Goal: Find specific page/section: Find specific page/section

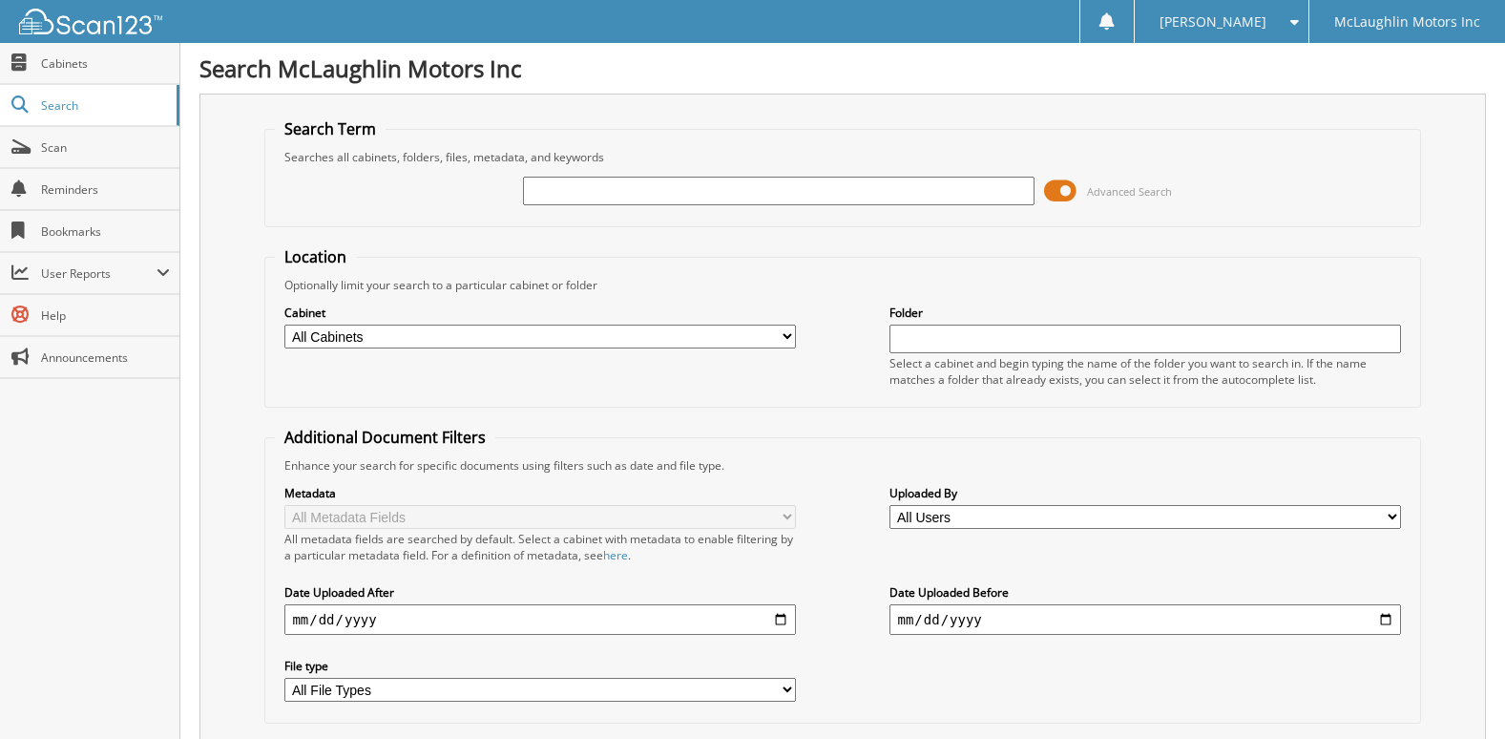
click at [700, 189] on input "text" at bounding box center [778, 191] width 511 height 29
click at [762, 187] on input "text" at bounding box center [778, 191] width 511 height 29
paste input "74729"
type input "2574729"
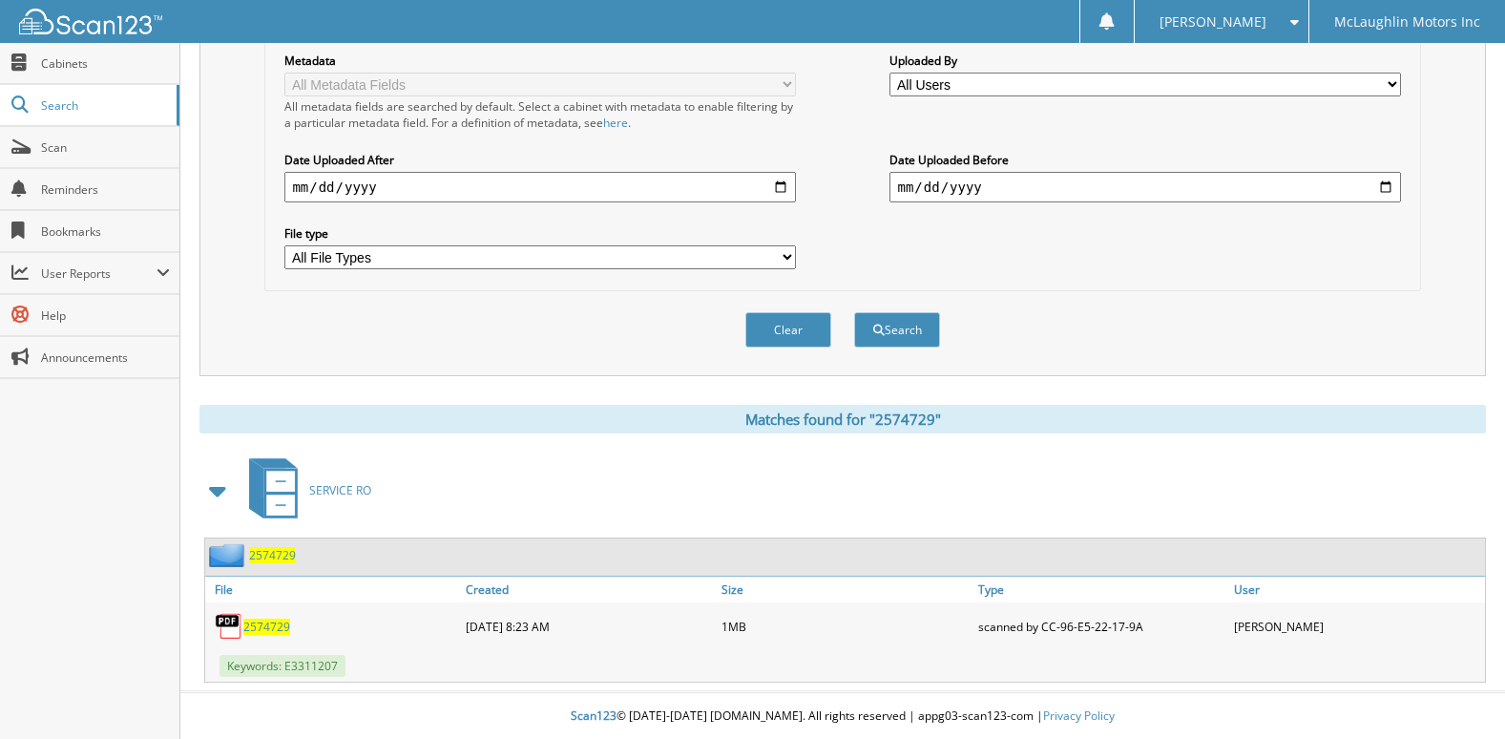
scroll to position [434, 0]
click at [251, 623] on span "2574729" at bounding box center [266, 625] width 47 height 16
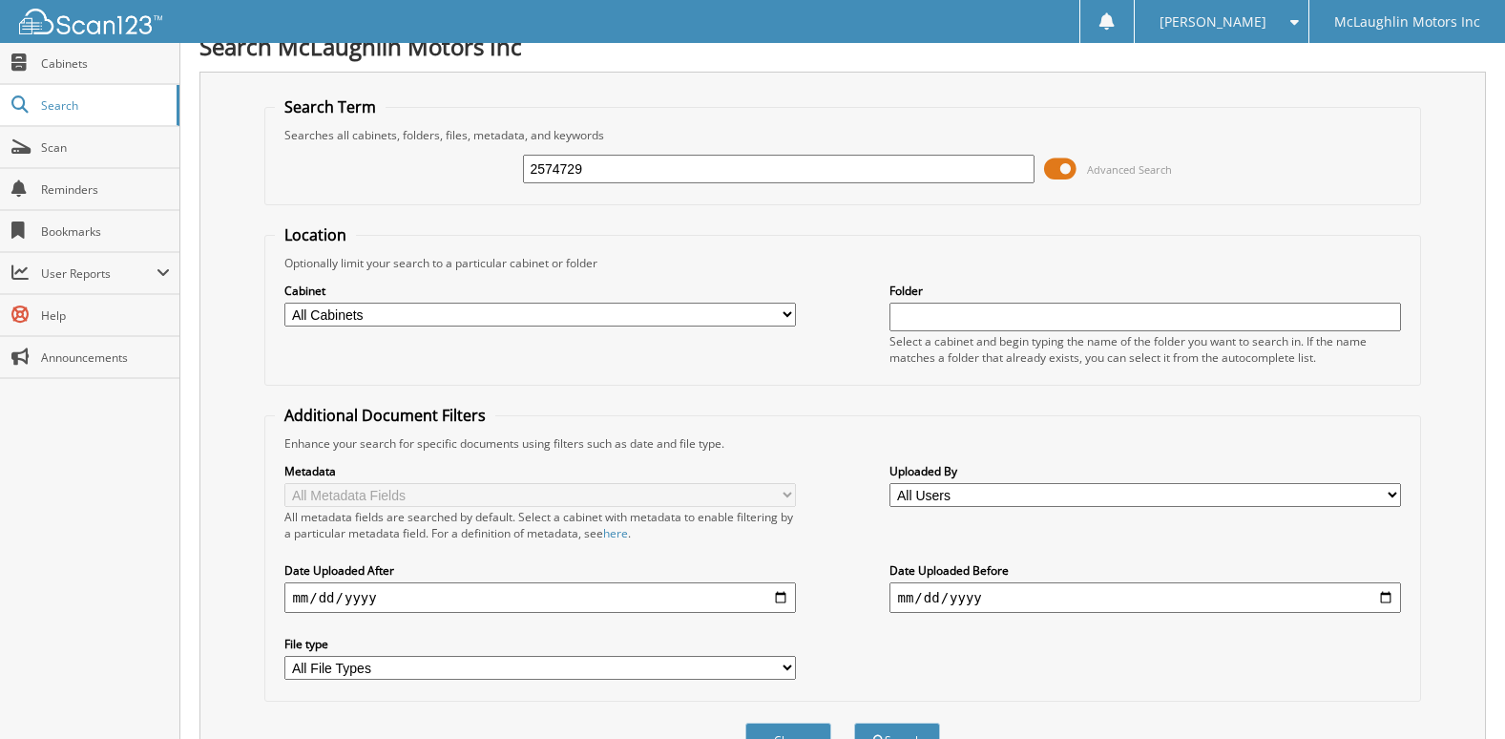
scroll to position [0, 0]
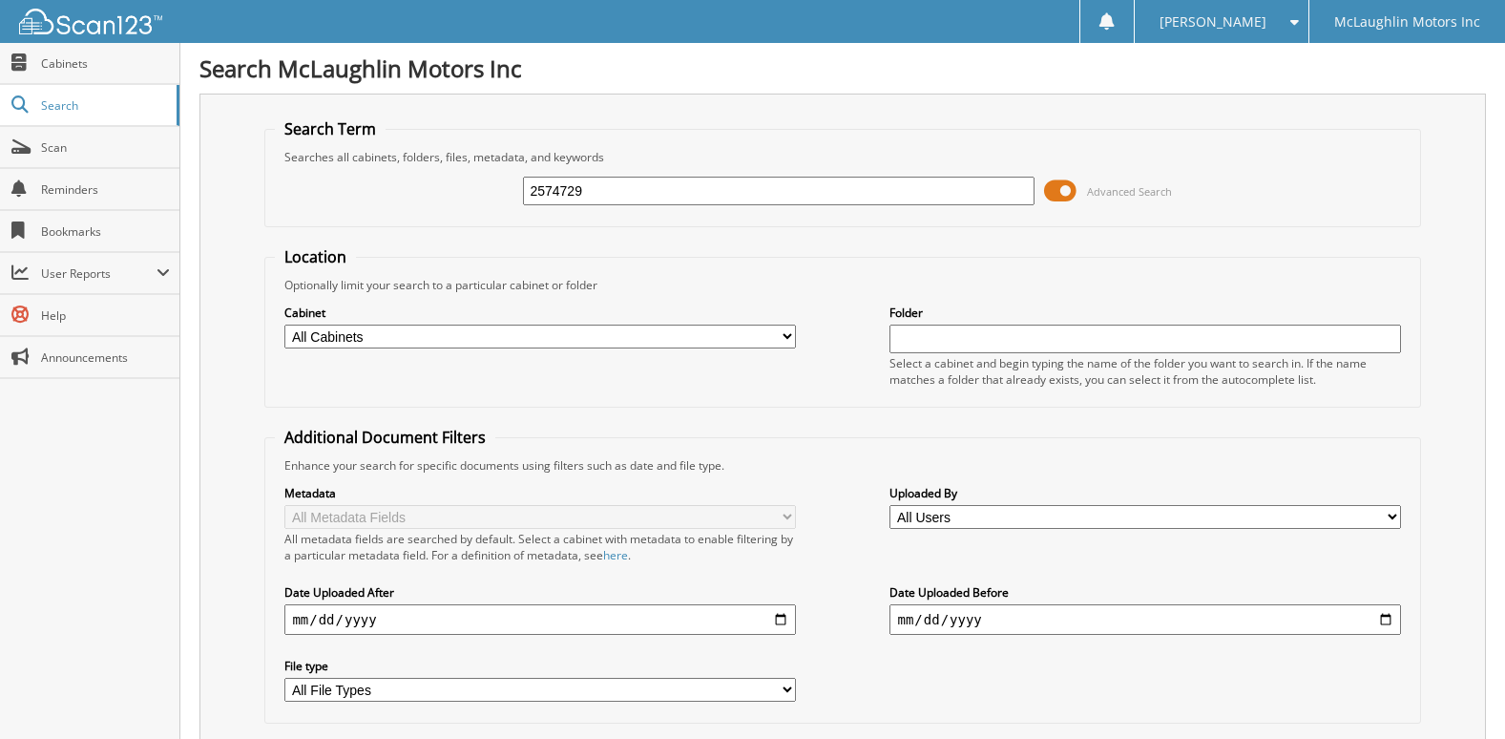
click at [646, 188] on input "2574729" at bounding box center [778, 191] width 511 height 29
paste input "74803"
type input "2574803"
